Goal: Task Accomplishment & Management: Manage account settings

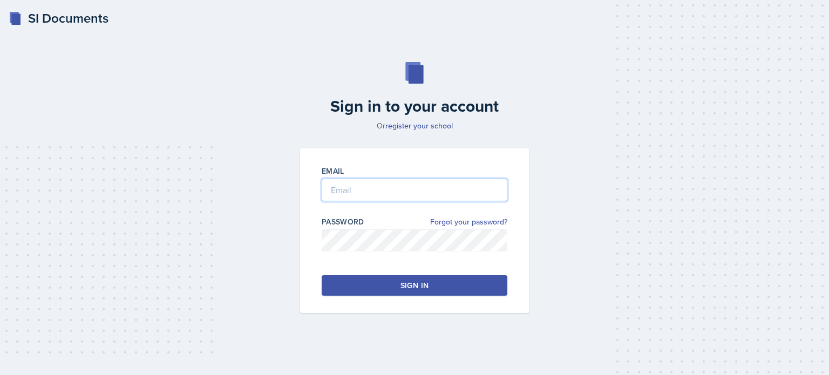
click at [360, 190] on input "email" at bounding box center [415, 190] width 186 height 23
type input "[EMAIL_ADDRESS][DOMAIN_NAME]"
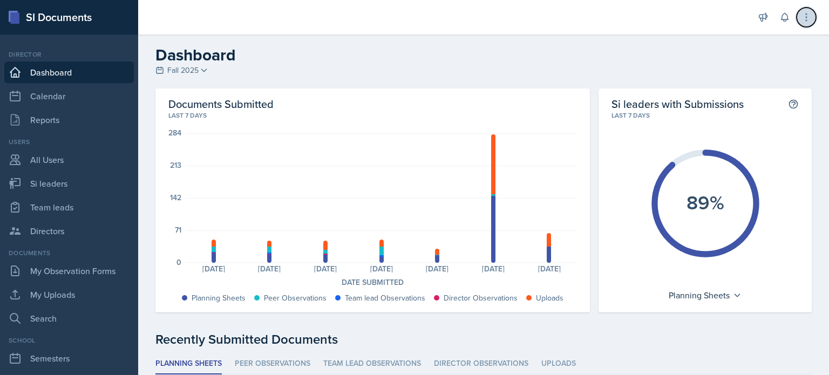
click at [801, 15] on icon at bounding box center [806, 17] width 11 height 11
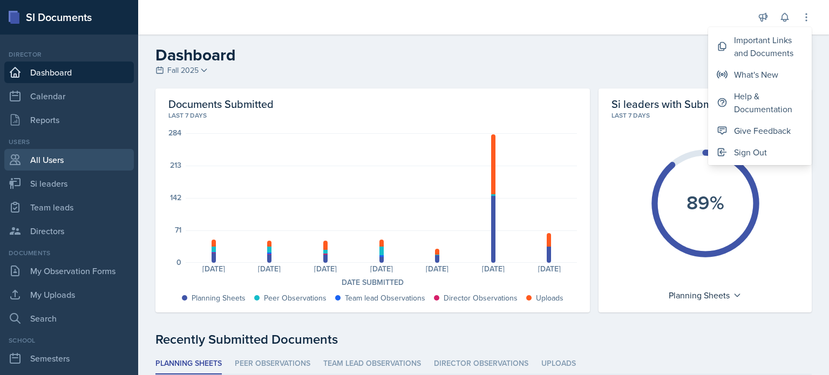
click at [43, 161] on link "All Users" at bounding box center [68, 160] width 129 height 22
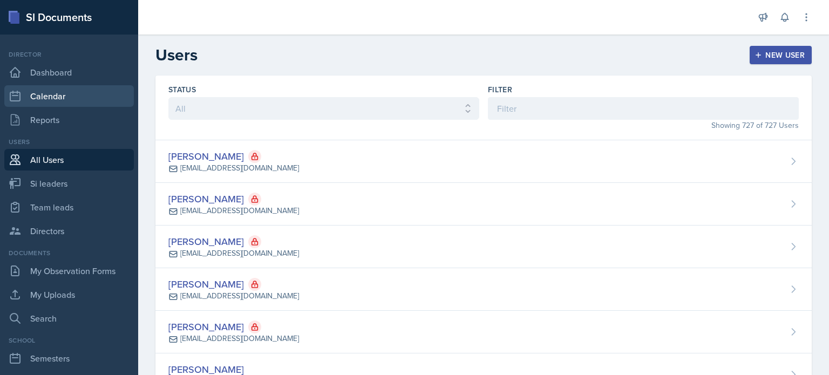
click at [54, 95] on link "Calendar" at bounding box center [68, 96] width 129 height 22
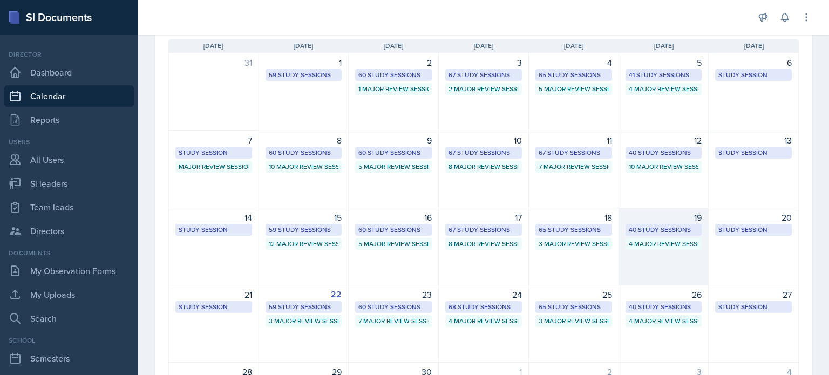
scroll to position [108, 0]
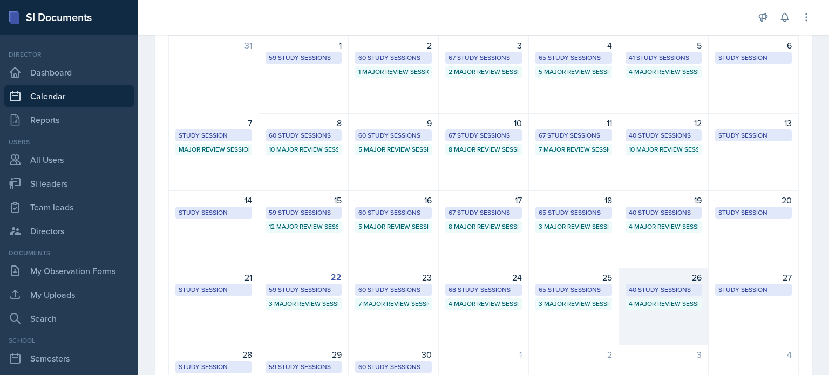
click at [653, 327] on div "26 40 Study Sessions 4 Major Review Sessions" at bounding box center [664, 307] width 90 height 78
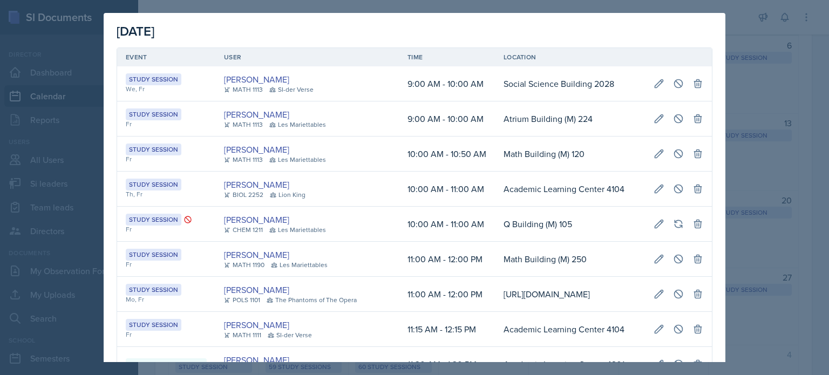
scroll to position [54, 0]
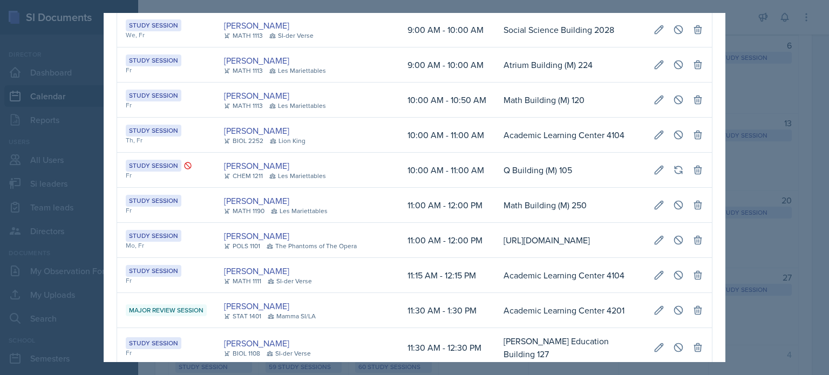
click at [791, 81] on div at bounding box center [414, 187] width 829 height 375
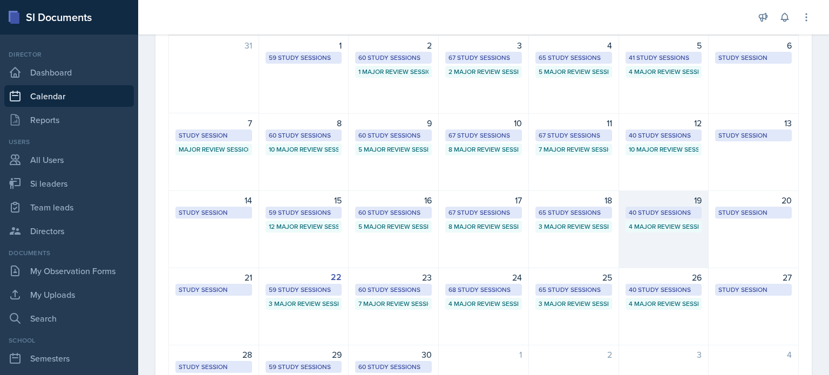
click at [650, 248] on div "19 40 Study Sessions 4 Major Review Sessions" at bounding box center [664, 229] width 90 height 78
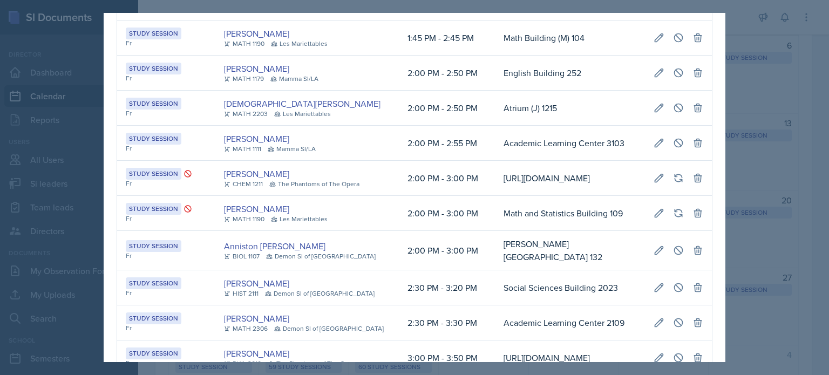
scroll to position [0, 247]
click at [653, 113] on icon at bounding box center [658, 108] width 11 height 11
select select "2"
select select "0"
select select "PM"
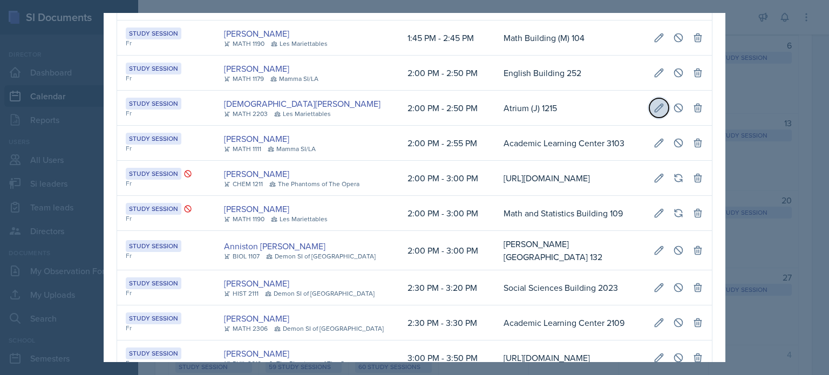
select select "2"
select select "50"
select select "PM"
type input "Atrium (J) 1215"
select select "d66089cd-5ee7-4f89-a345-f1bdd1643066"
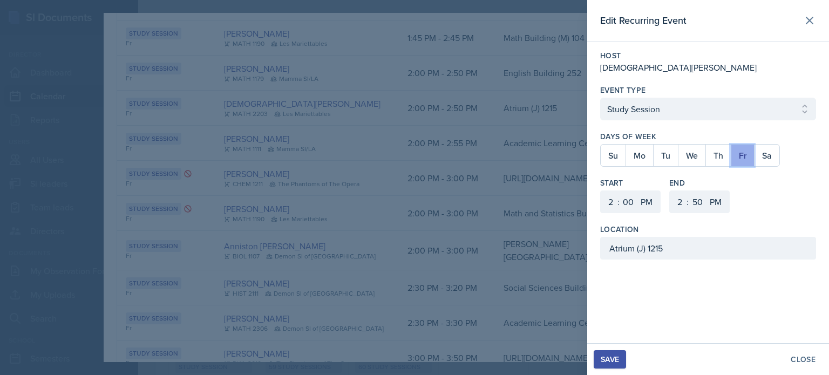
click at [741, 156] on button "Fr" at bounding box center [742, 156] width 23 height 22
click at [714, 153] on button "Th" at bounding box center [717, 156] width 25 height 22
click at [609, 200] on select "1 2 3 4 5 6 7 8 9 10 11 12" at bounding box center [608, 201] width 17 height 23
select select "5"
click at [600, 190] on select "1 2 3 4 5 6 7 8 9 10 11 12" at bounding box center [608, 201] width 17 height 23
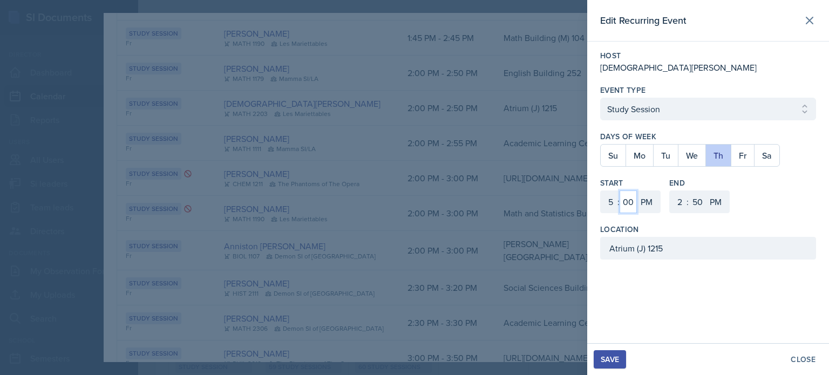
click at [630, 200] on select "00 05 10 15 20 25 30 35 40 45 50 55" at bounding box center [627, 201] width 17 height 23
select select "15"
click at [619, 190] on select "00 05 10 15 20 25 30 35 40 45 50 55" at bounding box center [627, 201] width 17 height 23
click at [679, 203] on select "1 2 3 4 5 6 7 8 9 10 11 12" at bounding box center [678, 201] width 17 height 23
select select "6"
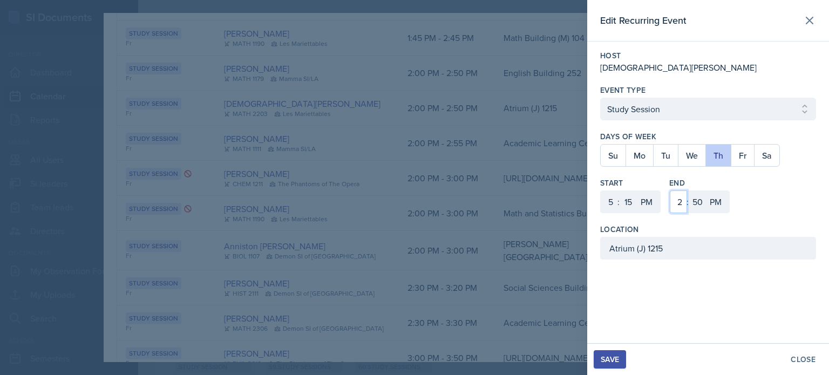
click at [670, 190] on select "1 2 3 4 5 6 7 8 9 10 11 12" at bounding box center [678, 201] width 17 height 23
click at [695, 197] on select "00 05 10 15 20 25 30 35 40 45 50 55" at bounding box center [696, 201] width 17 height 23
select select "5"
click at [688, 190] on select "00 05 10 15 20 25 30 35 40 45 50 55" at bounding box center [696, 201] width 17 height 23
drag, startPoint x: 672, startPoint y: 249, endPoint x: 646, endPoint y: 249, distance: 25.9
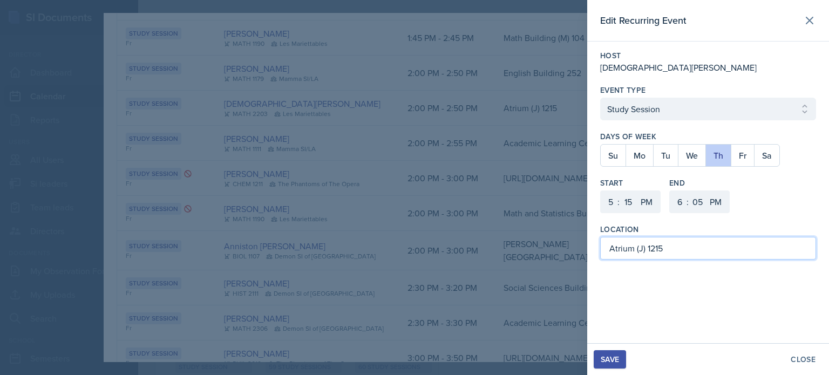
click at [646, 249] on input "Atrium (J) 1215" at bounding box center [708, 248] width 216 height 23
click at [607, 358] on div "Save" at bounding box center [609, 359] width 18 height 9
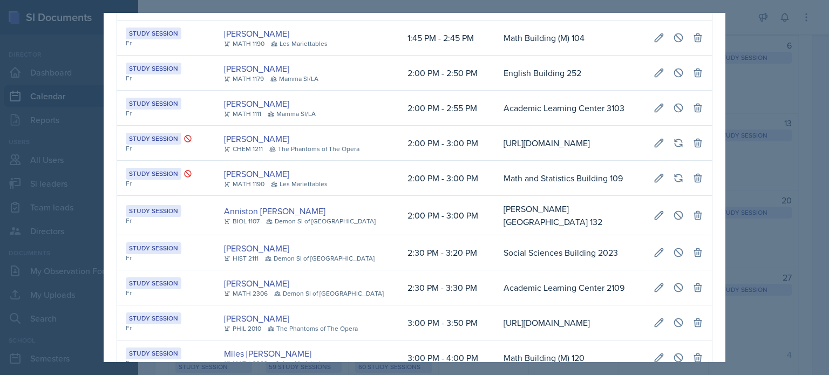
click at [819, 74] on div at bounding box center [414, 187] width 829 height 375
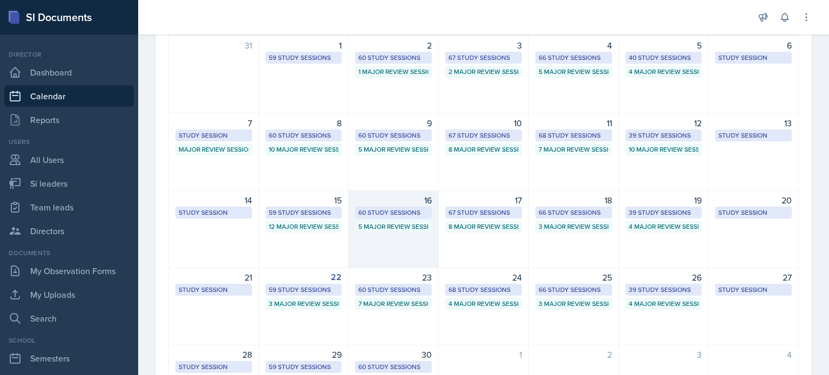
click at [377, 243] on div "16 60 Study Sessions 5 Major Review Sessions" at bounding box center [394, 229] width 90 height 78
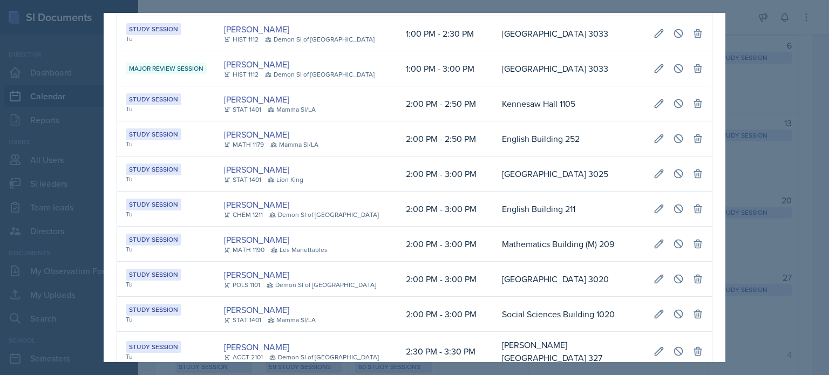
scroll to position [1776, 0]
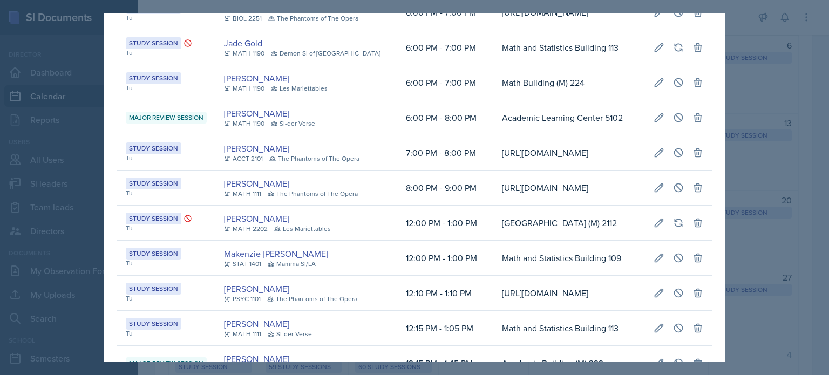
click at [784, 86] on div at bounding box center [414, 187] width 829 height 375
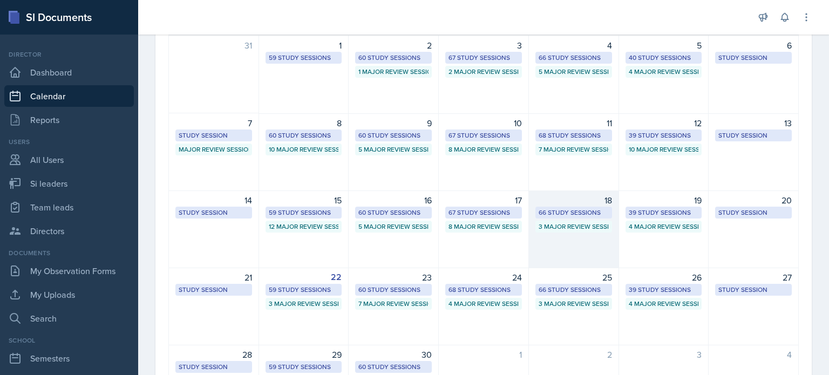
click at [559, 252] on div "18 66 Study Sessions 3 Major Review Sessions" at bounding box center [574, 229] width 90 height 78
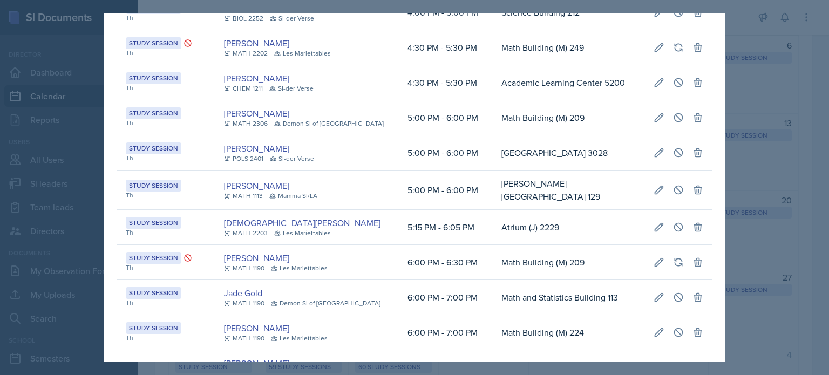
click at [532, 65] on td "Math Building (M) 249" at bounding box center [569, 47] width 152 height 35
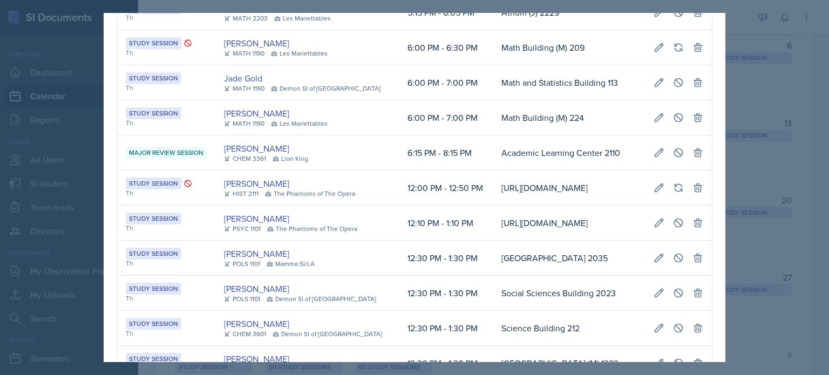
scroll to position [0, 240]
click at [653, 18] on icon at bounding box center [658, 12] width 11 height 11
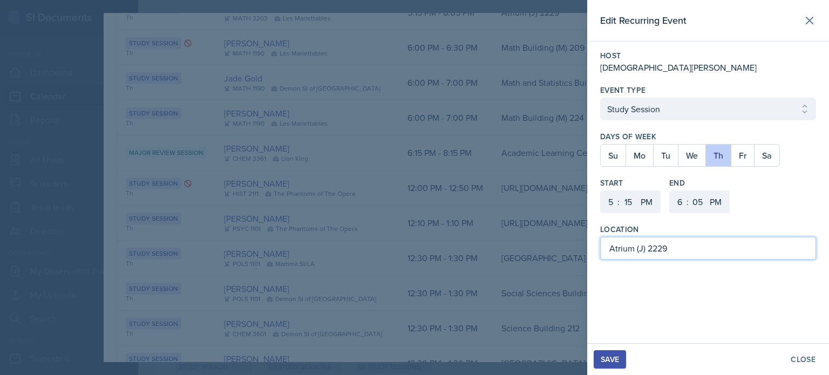
click at [633, 247] on input "Atrium (J) 2229" at bounding box center [708, 248] width 216 height 23
type input "[GEOGRAPHIC_DATA] (M) 2229"
click at [615, 363] on div "Save" at bounding box center [609, 359] width 18 height 9
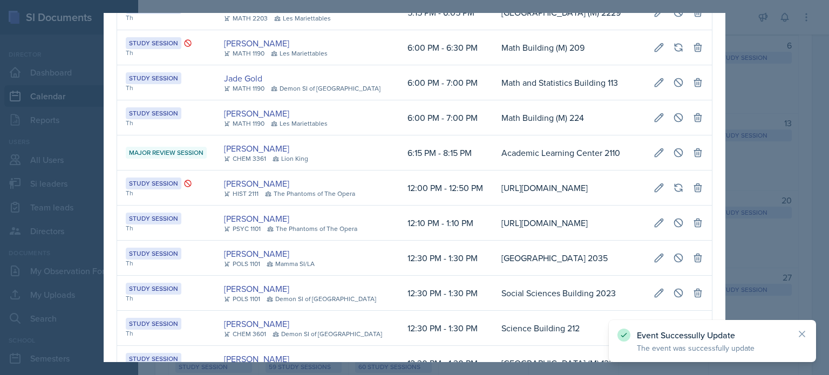
click at [753, 93] on div at bounding box center [414, 187] width 829 height 375
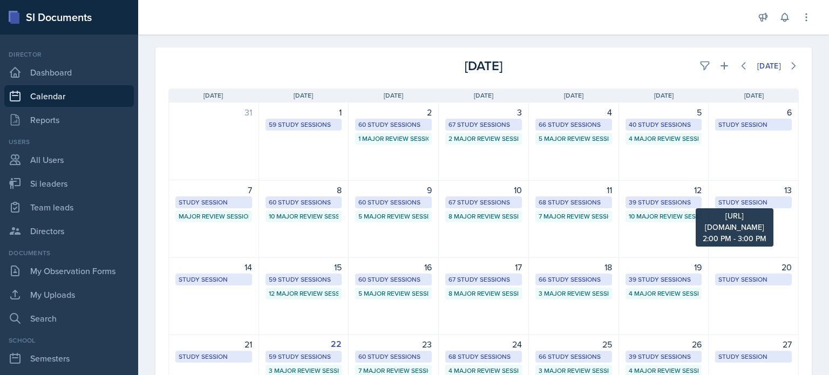
scroll to position [0, 0]
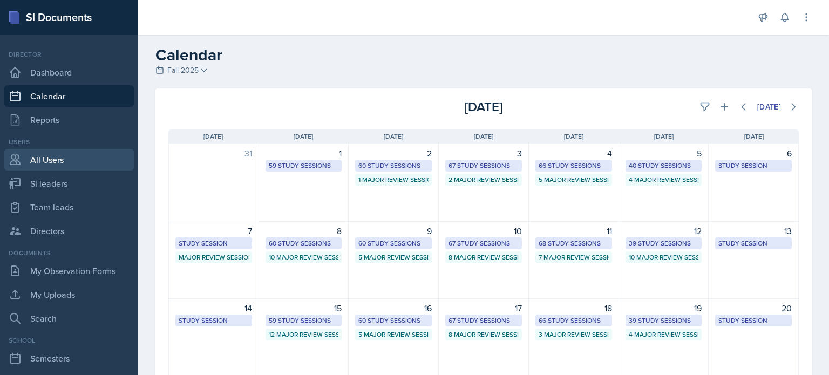
click at [47, 155] on link "All Users" at bounding box center [68, 160] width 129 height 22
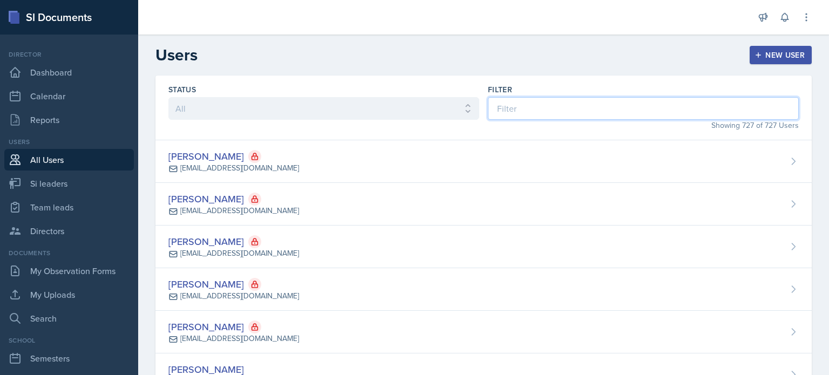
click at [566, 109] on input at bounding box center [643, 108] width 311 height 23
click at [523, 108] on input "ava" at bounding box center [643, 108] width 311 height 23
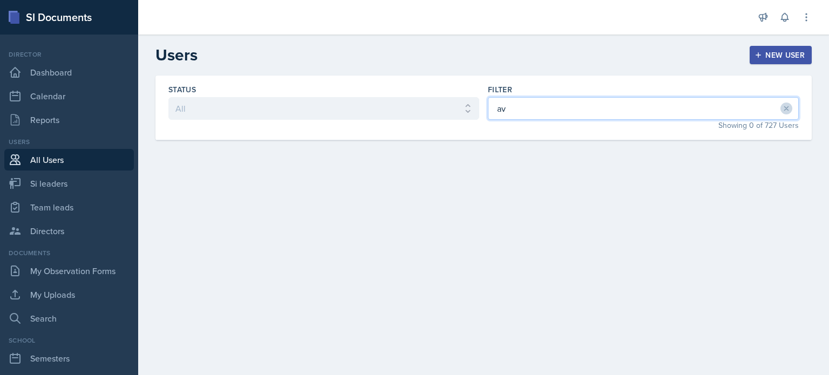
type input "a"
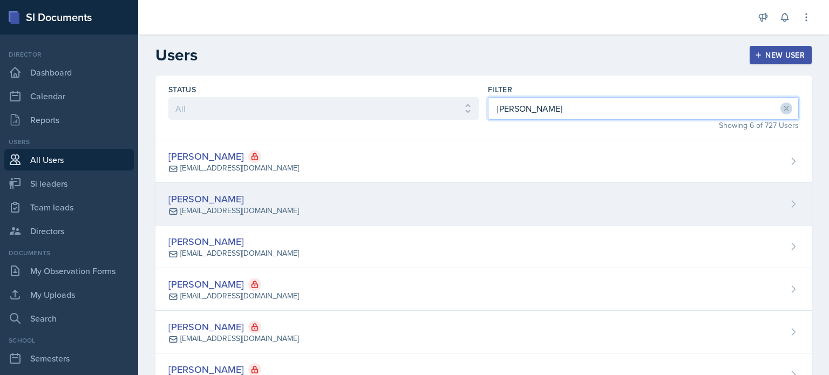
type input "[PERSON_NAME]"
click at [349, 197] on div "[PERSON_NAME] [EMAIL_ADDRESS][DOMAIN_NAME]" at bounding box center [483, 204] width 656 height 43
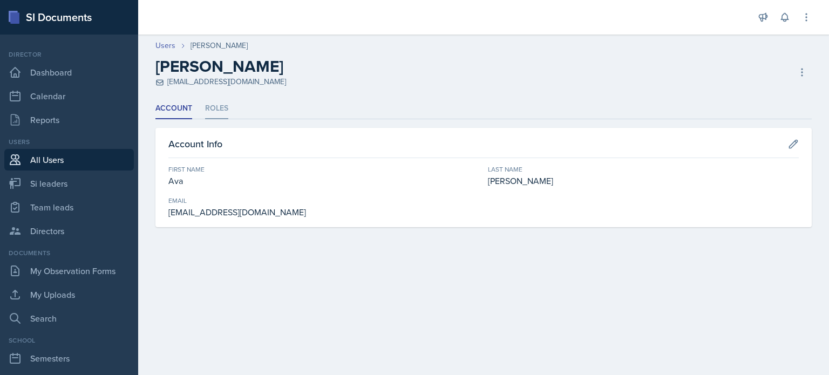
click at [215, 105] on li "Roles" at bounding box center [216, 108] width 23 height 21
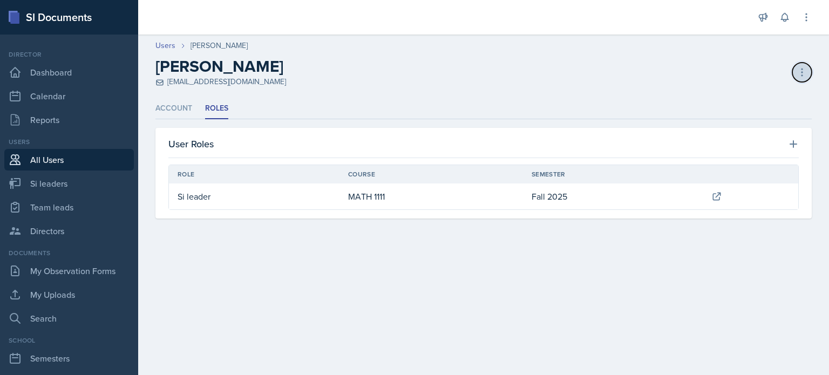
click at [801, 74] on icon at bounding box center [801, 72] width 11 height 11
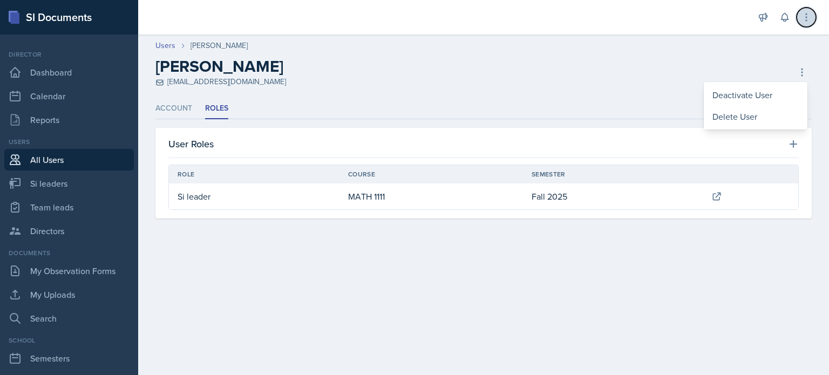
click at [805, 16] on icon at bounding box center [806, 17] width 11 height 11
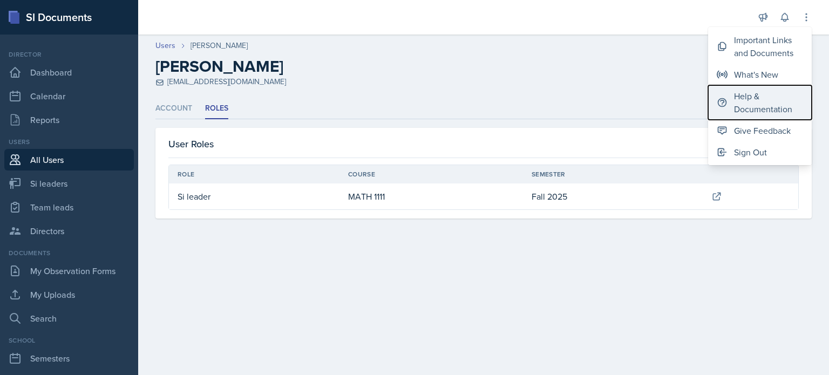
click at [746, 107] on div "Help & Documentation" at bounding box center [768, 103] width 69 height 26
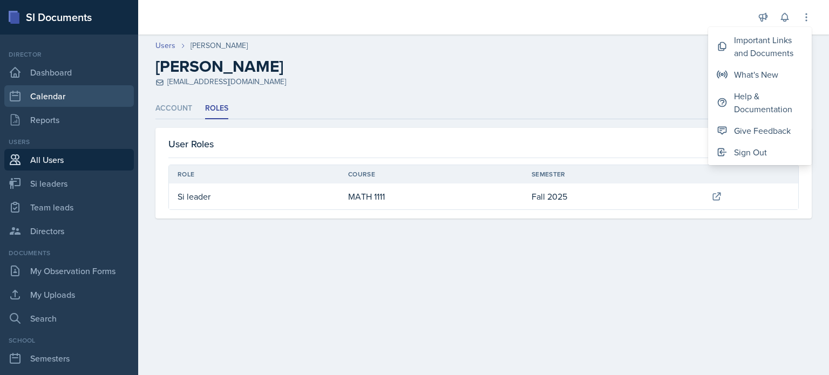
click at [56, 98] on link "Calendar" at bounding box center [68, 96] width 129 height 22
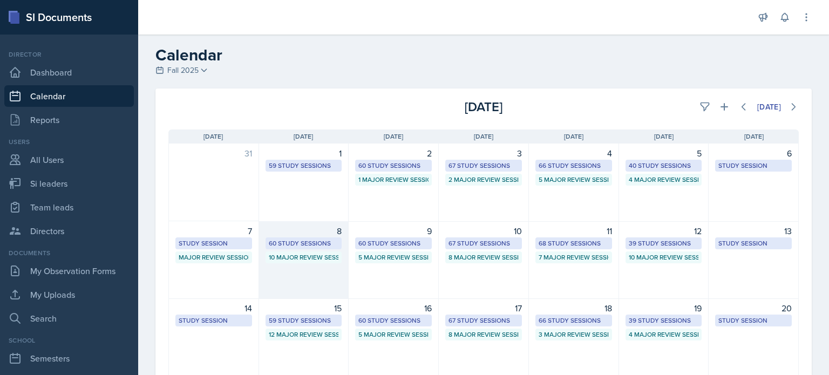
click at [299, 267] on div "8 60 Study Sessions 10 Major Review Sessions" at bounding box center [304, 260] width 90 height 78
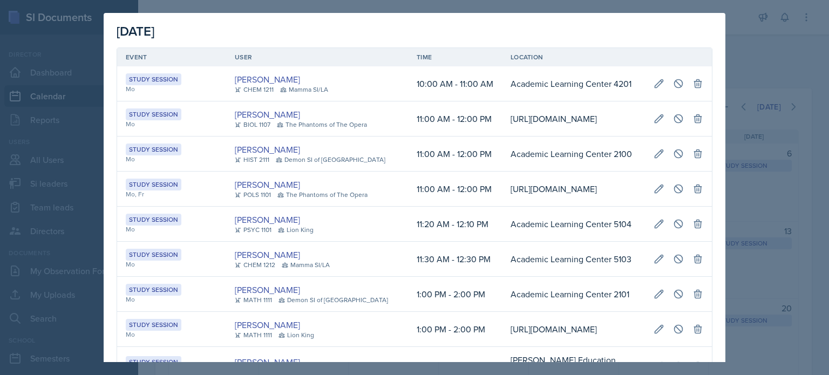
click at [786, 35] on div at bounding box center [414, 187] width 829 height 375
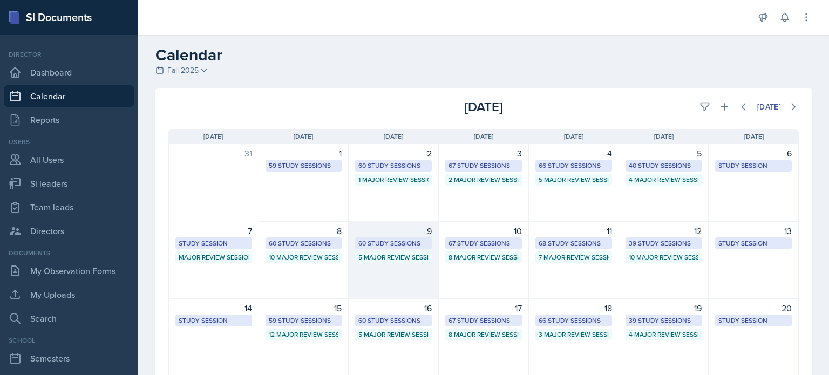
click at [360, 278] on div "9 60 Study Sessions 5 Major Review Sessions" at bounding box center [394, 260] width 90 height 78
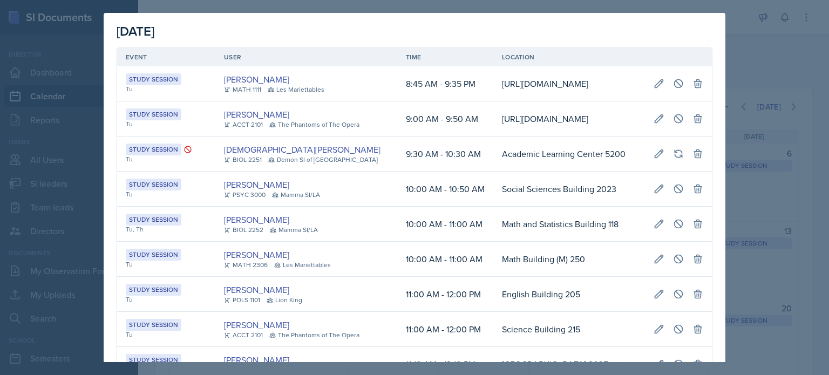
click at [367, 207] on td "[PERSON_NAME] PSYC 3000 Mamma SI/LA" at bounding box center [306, 189] width 182 height 35
